Goal: Task Accomplishment & Management: Complete application form

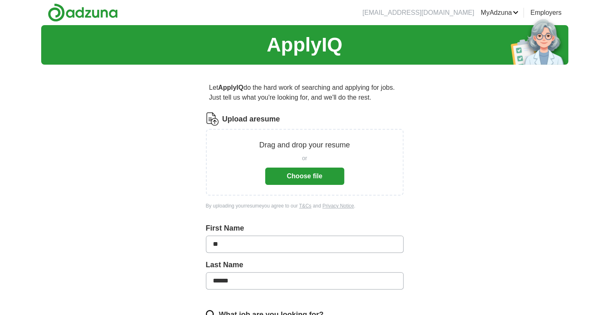
click at [0, 0] on link "Posted jobs" at bounding box center [0, 0] width 0 height 0
click at [295, 177] on button "Choose file" at bounding box center [304, 176] width 79 height 17
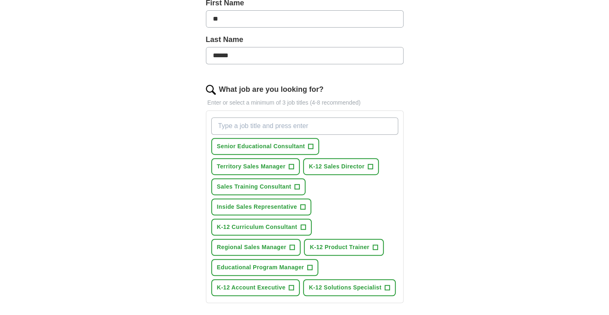
scroll to position [206, 0]
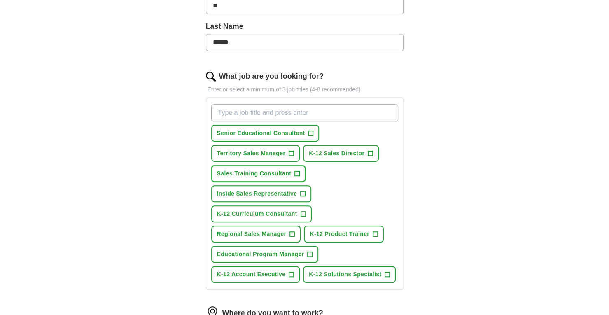
click at [298, 172] on span "+" at bounding box center [297, 174] width 5 height 7
click at [302, 191] on span "+" at bounding box center [303, 194] width 5 height 7
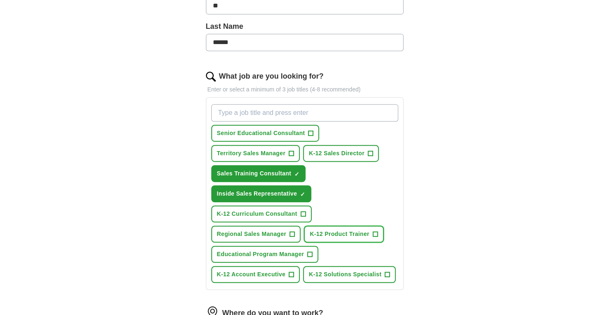
click at [377, 232] on span "+" at bounding box center [375, 234] width 5 height 7
click at [292, 274] on span "+" at bounding box center [291, 275] width 5 height 7
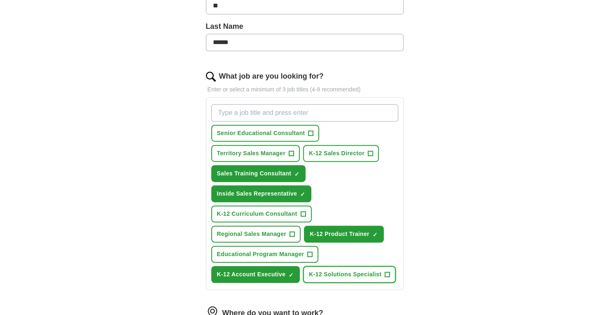
click at [387, 272] on span "+" at bounding box center [387, 275] width 5 height 7
click at [299, 213] on button "K-12 Curriculum Consultant +" at bounding box center [261, 214] width 101 height 17
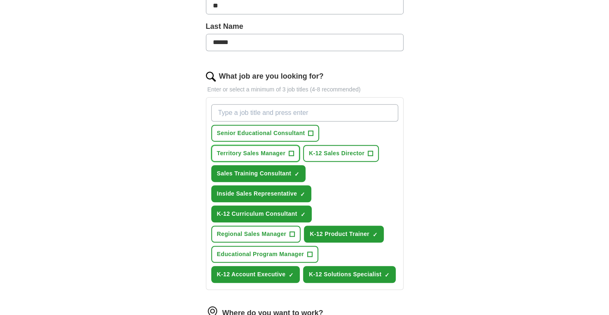
click at [289, 152] on span "+" at bounding box center [291, 153] width 5 height 7
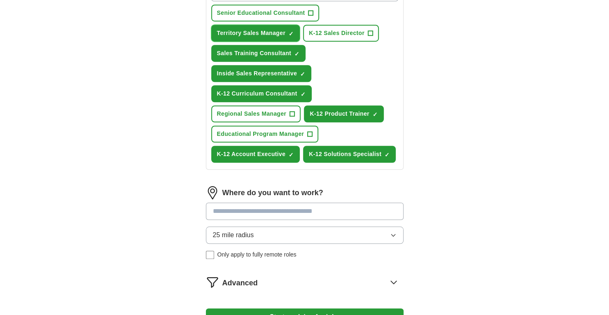
scroll to position [330, 0]
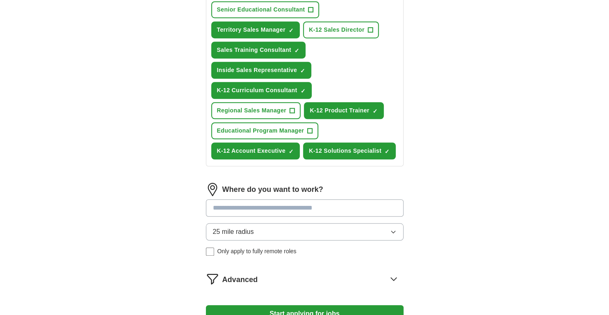
click at [260, 209] on input at bounding box center [305, 207] width 198 height 17
type input "**********"
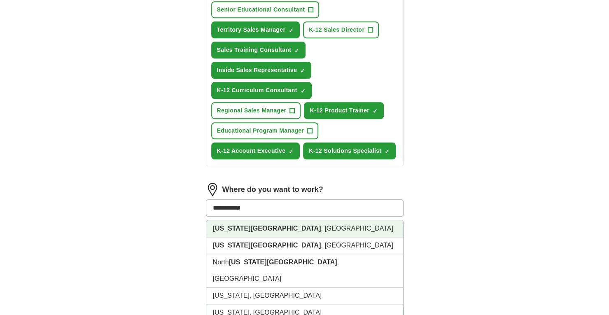
click at [252, 228] on li "[US_STATE][GEOGRAPHIC_DATA] , [GEOGRAPHIC_DATA]" at bounding box center [304, 228] width 197 height 17
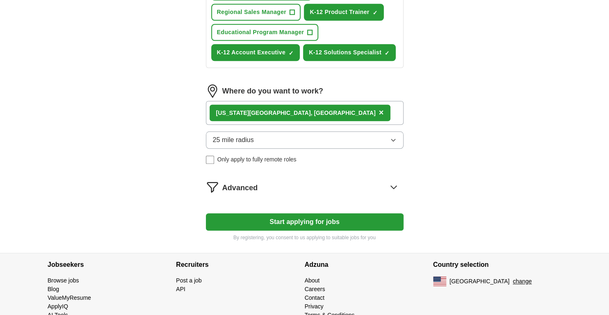
scroll to position [447, 0]
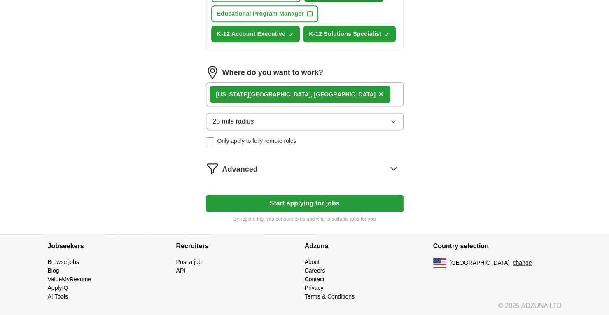
click at [393, 167] on icon at bounding box center [393, 168] width 5 height 3
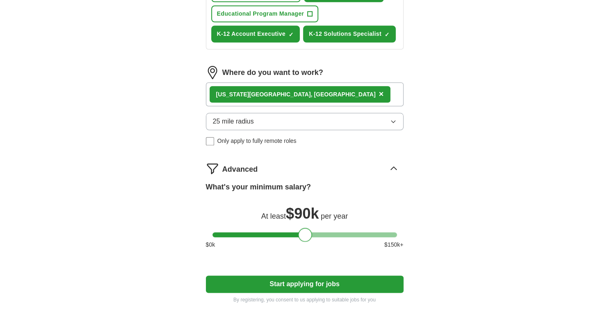
drag, startPoint x: 220, startPoint y: 235, endPoint x: 307, endPoint y: 232, distance: 86.6
click at [307, 232] on div at bounding box center [305, 235] width 14 height 14
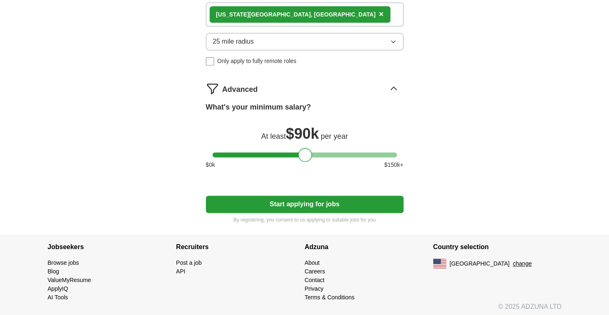
scroll to position [527, 0]
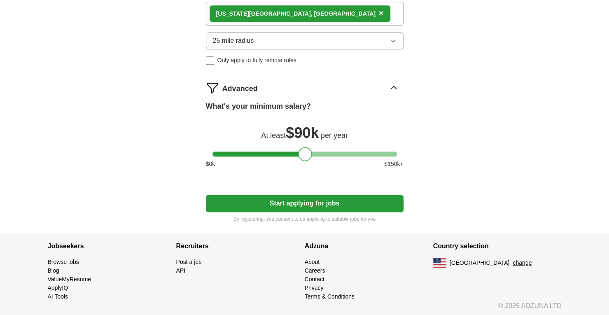
click at [312, 205] on button "Start applying for jobs" at bounding box center [305, 203] width 198 height 17
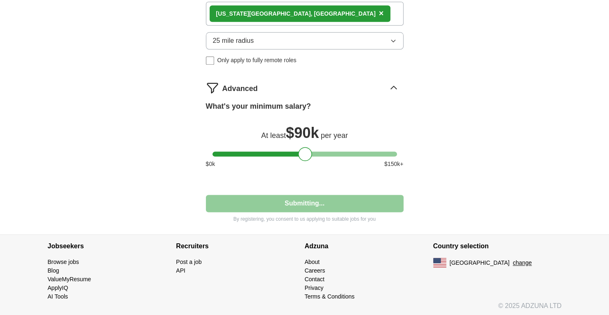
select select "**"
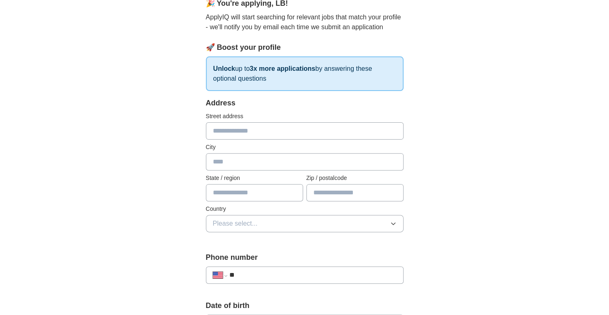
scroll to position [82, 0]
click at [237, 127] on input "text" at bounding box center [305, 130] width 198 height 17
type input "**********"
type input "******"
type input "*"
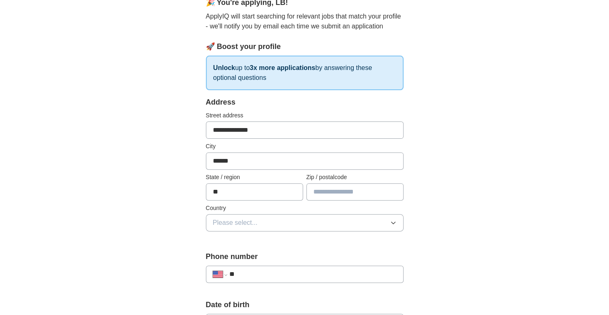
type input "**"
type input "*****"
click at [242, 220] on span "Please select..." at bounding box center [235, 223] width 45 height 10
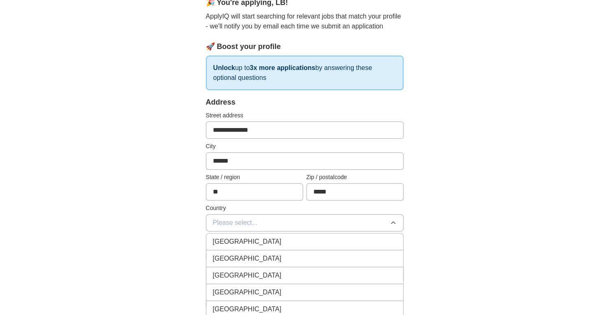
click at [220, 258] on span "[GEOGRAPHIC_DATA]" at bounding box center [247, 259] width 69 height 10
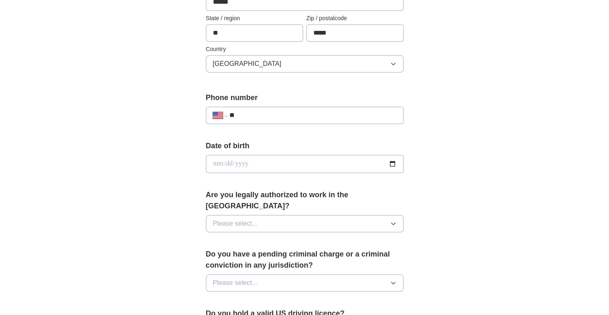
scroll to position [247, 0]
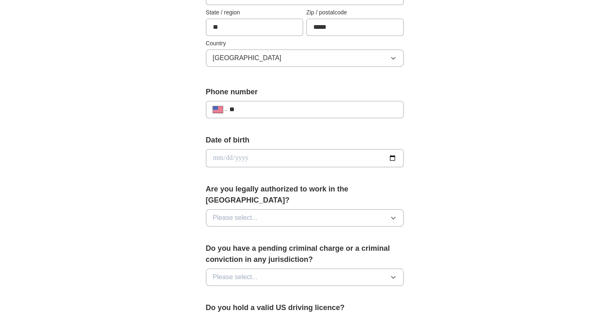
click at [255, 108] on input "**" at bounding box center [312, 110] width 167 height 10
type input "**********"
click at [227, 159] on input "date" at bounding box center [305, 158] width 198 height 18
click at [272, 155] on input "date" at bounding box center [305, 158] width 198 height 18
click at [218, 156] on input "date" at bounding box center [305, 158] width 198 height 18
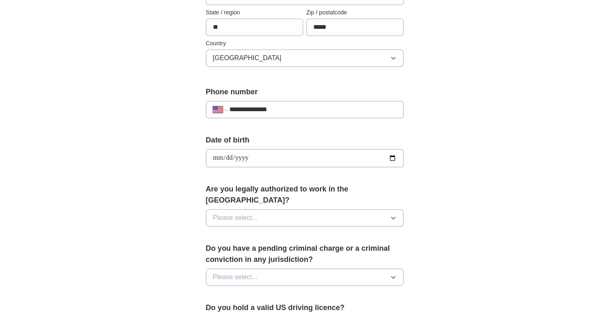
type input "**********"
click at [225, 213] on span "Please select..." at bounding box center [235, 218] width 45 height 10
click at [224, 229] on li "Yes" at bounding box center [304, 237] width 197 height 17
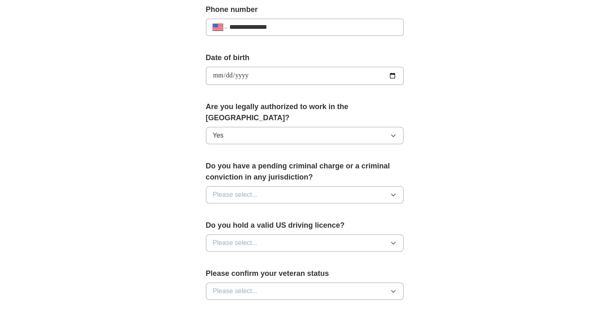
click at [231, 190] on span "Please select..." at bounding box center [235, 195] width 45 height 10
click at [224, 226] on div "No" at bounding box center [305, 231] width 184 height 10
click at [220, 238] on span "Please select..." at bounding box center [235, 243] width 45 height 10
click at [224, 257] on div "Yes" at bounding box center [305, 262] width 184 height 10
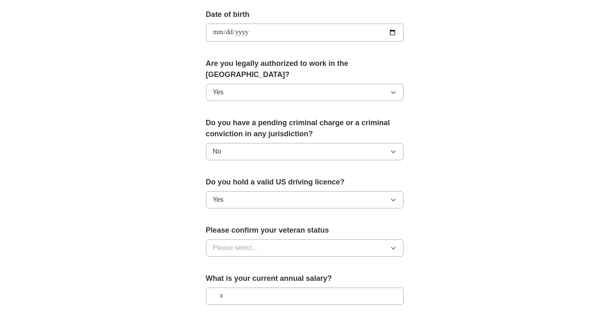
scroll to position [453, 0]
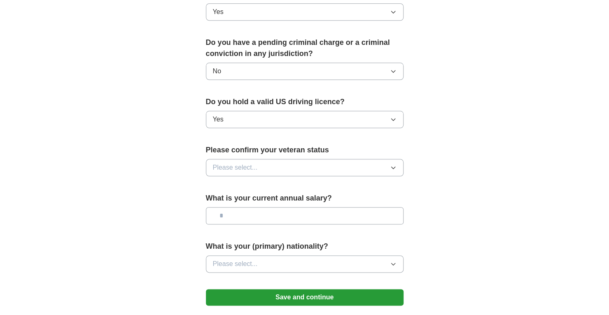
click at [241, 163] on span "Please select..." at bounding box center [235, 168] width 45 height 10
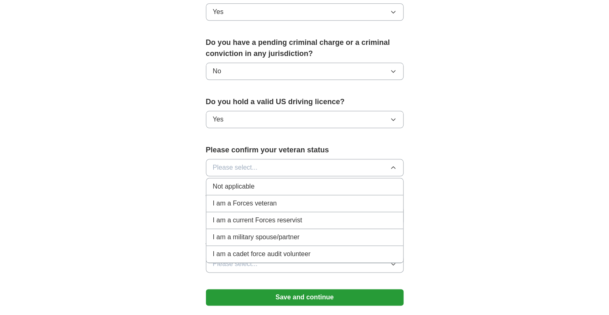
click at [237, 182] on span "Not applicable" at bounding box center [234, 187] width 42 height 10
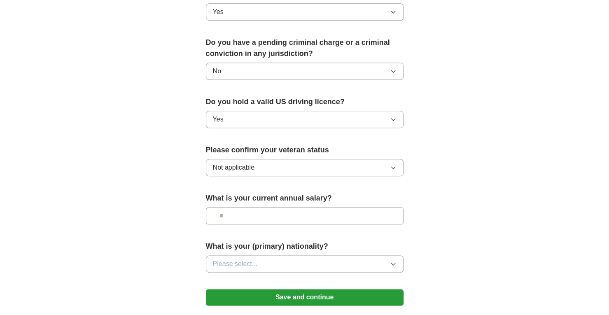
click at [232, 207] on input "text" at bounding box center [305, 215] width 198 height 17
click at [230, 207] on input "text" at bounding box center [305, 215] width 198 height 17
type input "*******"
click at [222, 259] on span "Please select..." at bounding box center [235, 264] width 45 height 10
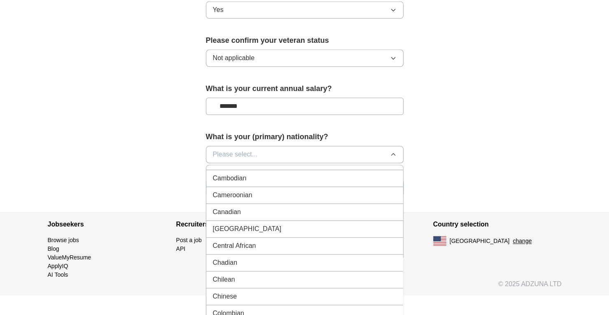
scroll to position [659, 0]
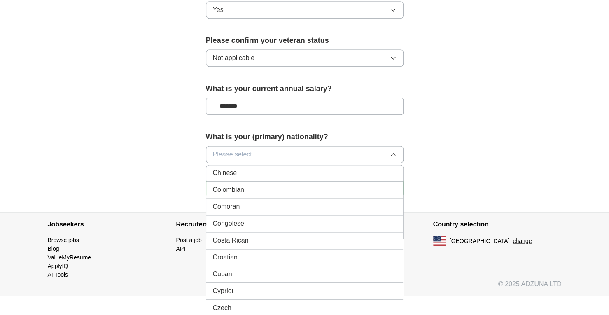
click at [239, 150] on span "Please select..." at bounding box center [235, 155] width 45 height 10
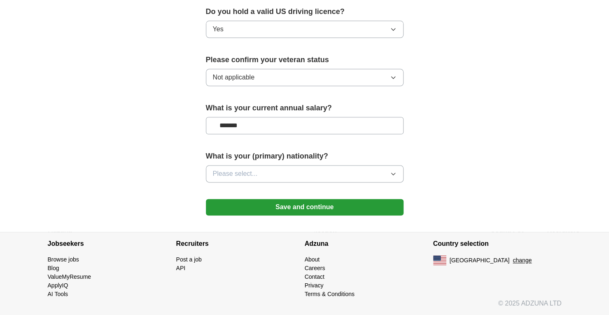
scroll to position [529, 0]
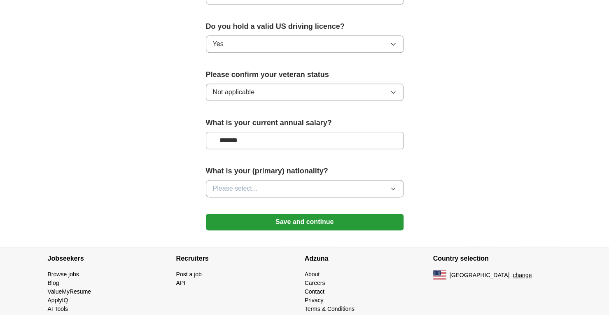
click at [240, 184] on span "Please select..." at bounding box center [235, 189] width 45 height 10
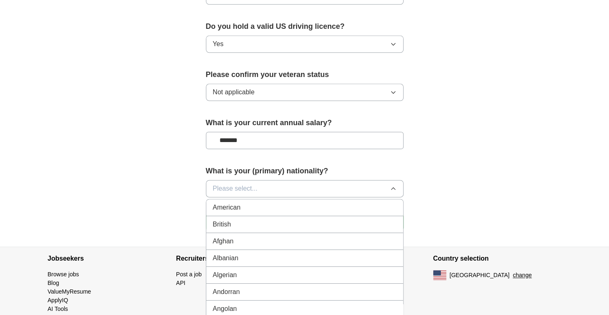
scroll to position [563, 0]
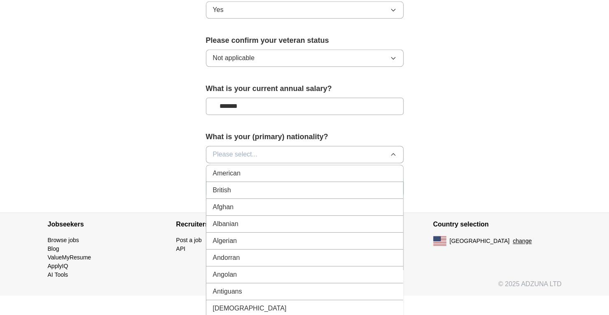
click at [239, 169] on span "American" at bounding box center [227, 174] width 28 height 10
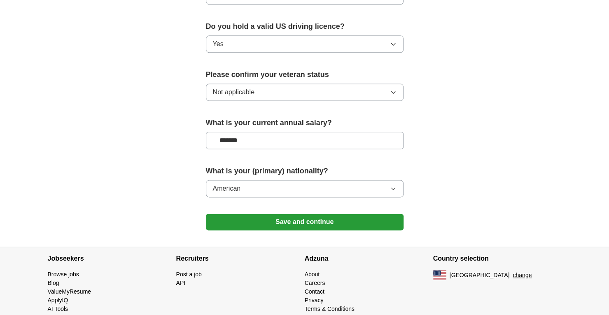
click at [306, 214] on button "Save and continue" at bounding box center [305, 222] width 198 height 16
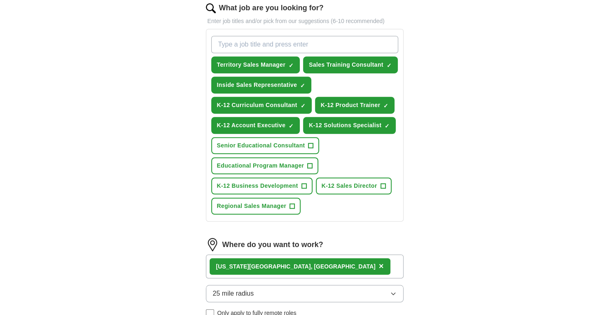
scroll to position [247, 0]
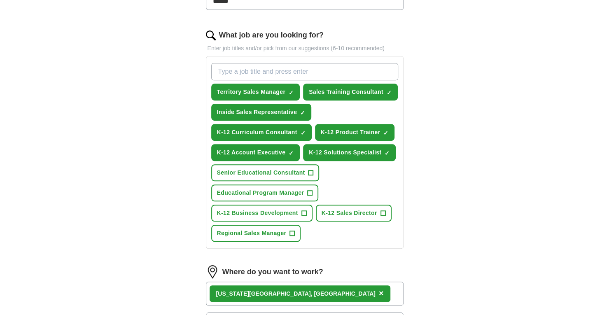
click at [237, 73] on input "What job are you looking for?" at bounding box center [304, 71] width 187 height 17
type input "Educational Publishing"
click at [326, 105] on div "Educational Publishing Press return to add title Territory Sales Manager ✓ × Sa…" at bounding box center [305, 152] width 190 height 185
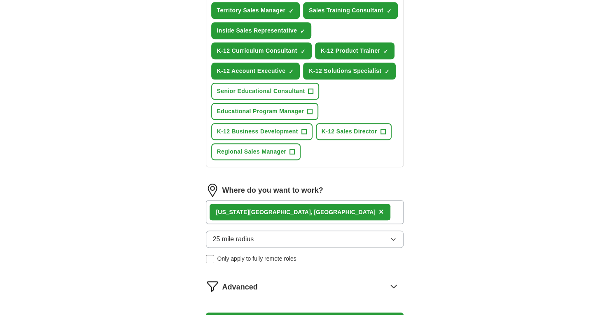
scroll to position [330, 0]
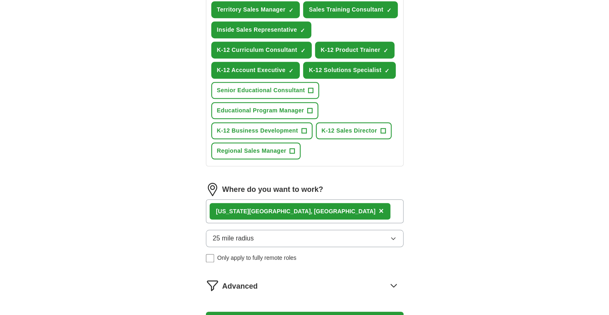
click at [276, 237] on button "25 mile radius" at bounding box center [305, 238] width 198 height 17
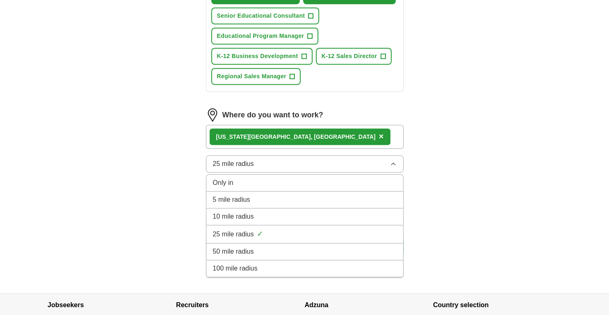
scroll to position [412, 0]
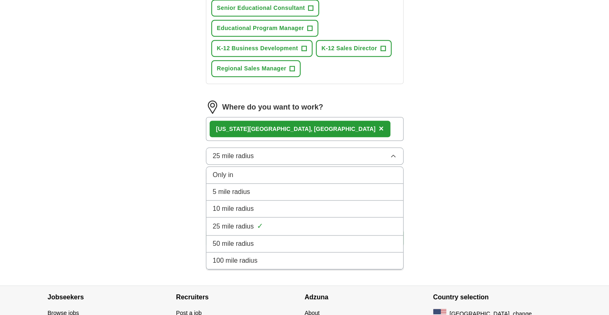
click at [254, 246] on div "50 mile radius" at bounding box center [305, 244] width 184 height 10
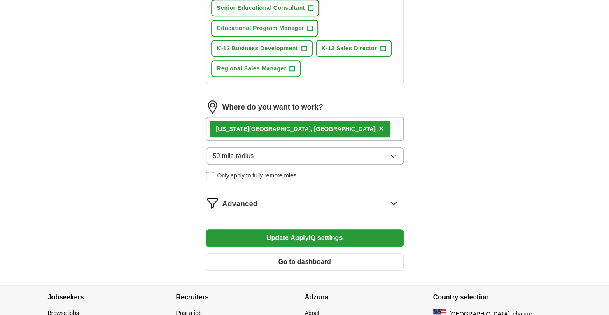
click at [282, 240] on button "Update ApplyIQ settings" at bounding box center [305, 238] width 198 height 17
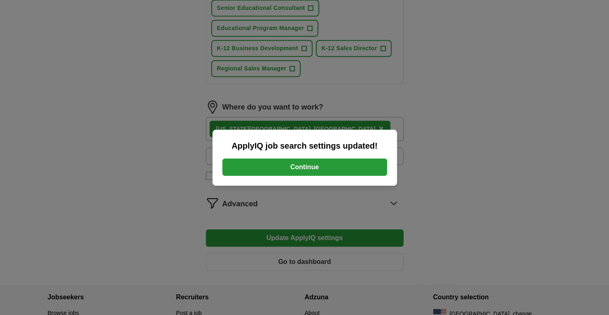
click at [307, 168] on button "Continue" at bounding box center [305, 167] width 165 height 17
